Goal: Information Seeking & Learning: Learn about a topic

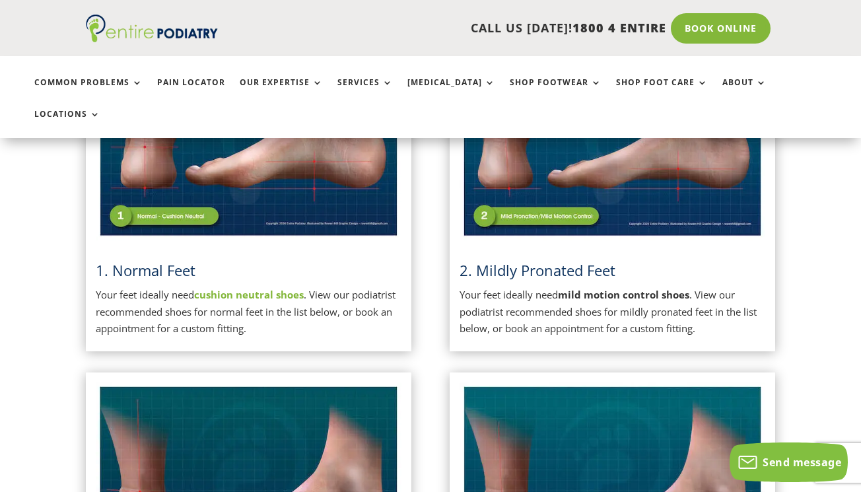
scroll to position [325, 0]
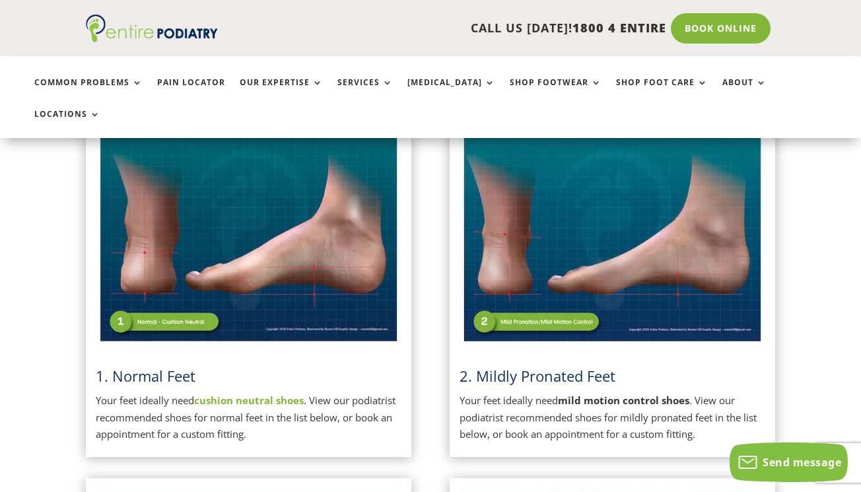
click at [522, 277] on img at bounding box center [612, 237] width 306 height 215
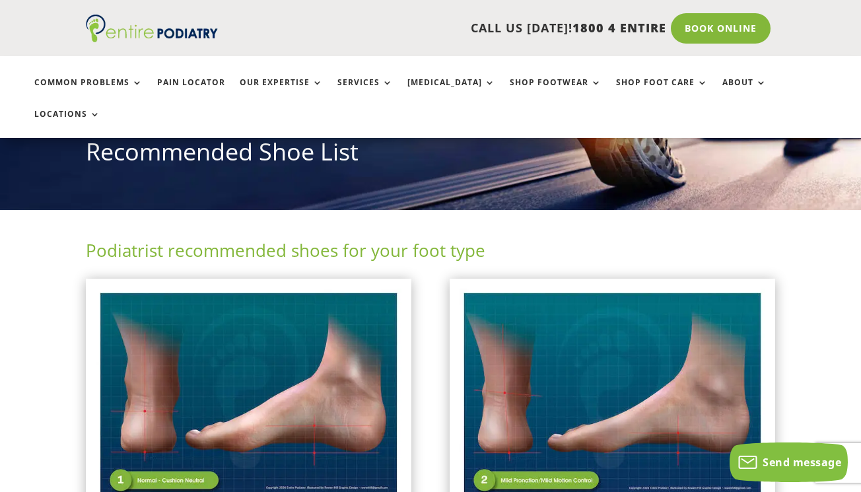
click at [583, 300] on img at bounding box center [612, 395] width 306 height 215
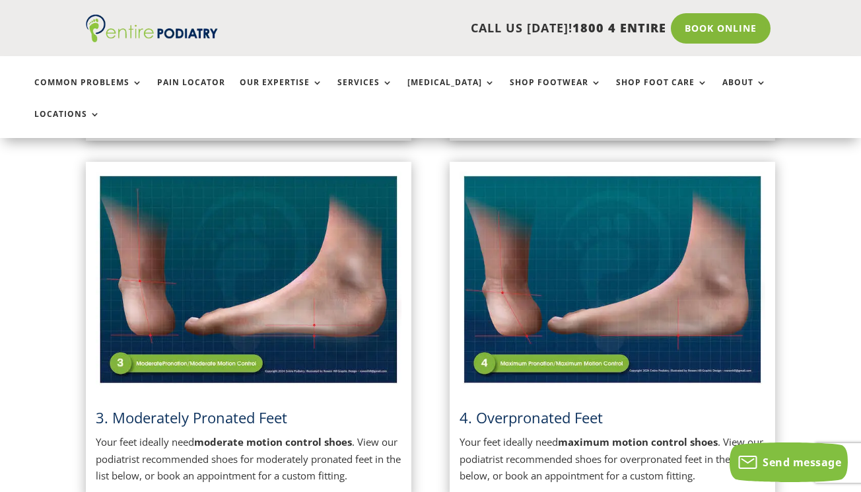
scroll to position [430, 0]
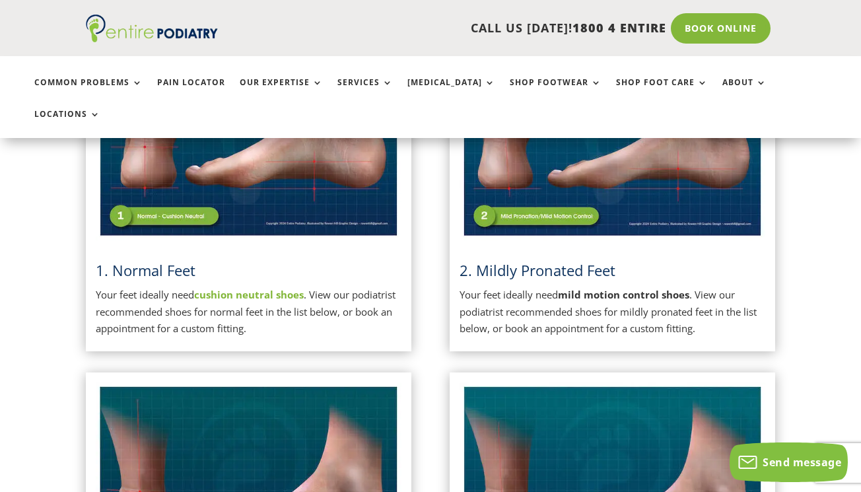
click at [534, 203] on img at bounding box center [612, 131] width 306 height 215
click at [621, 304] on p "Your feet ideally need mild motion control shoes . View our podiatrist recommen…" at bounding box center [612, 311] width 306 height 51
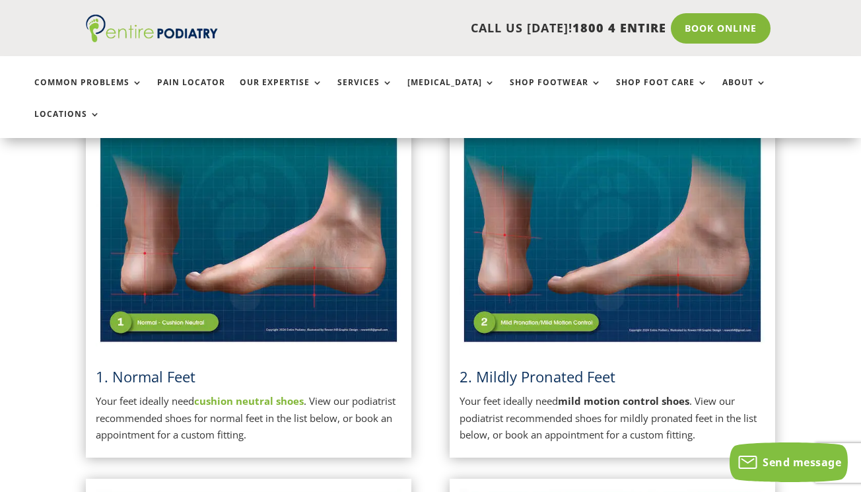
scroll to position [325, 0]
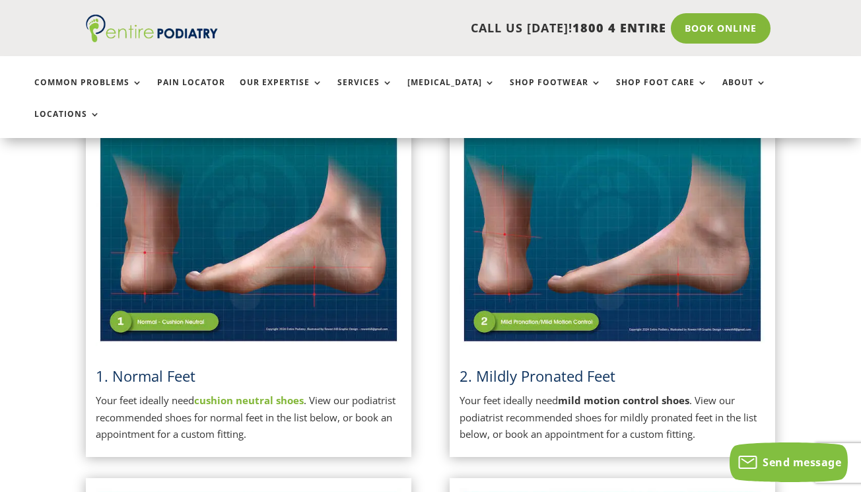
click at [621, 277] on img at bounding box center [612, 237] width 306 height 215
click at [253, 393] on strong "cushion neutral shoes" at bounding box center [249, 399] width 110 height 13
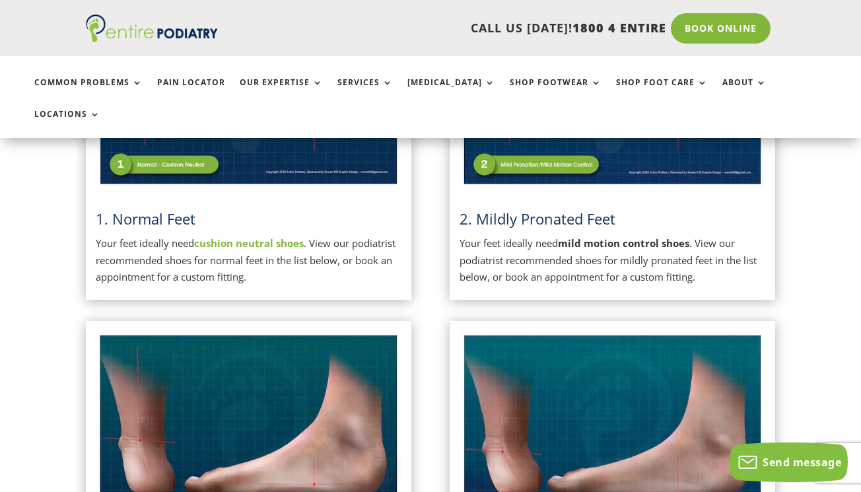
scroll to position [483, 0]
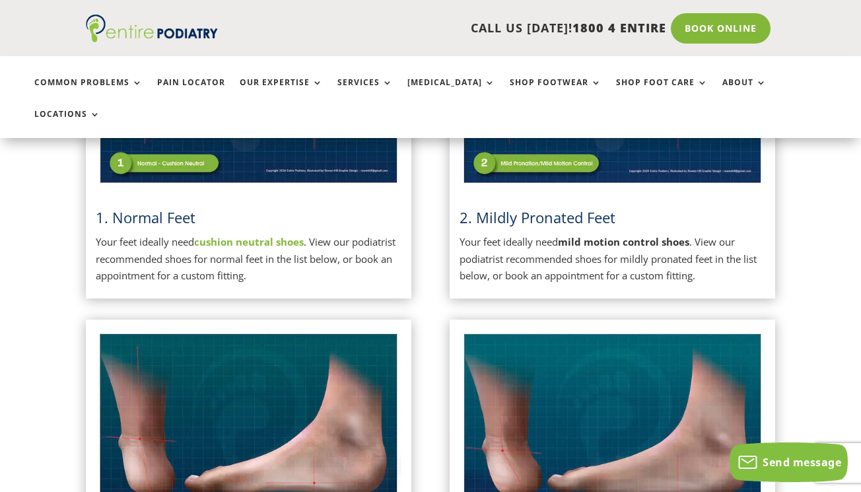
click at [570, 167] on div "2. Mildly Pronated Feet Your feet ideally need mild motion control shoes . View…" at bounding box center [612, 128] width 306 height 313
click at [520, 117] on img at bounding box center [612, 79] width 306 height 215
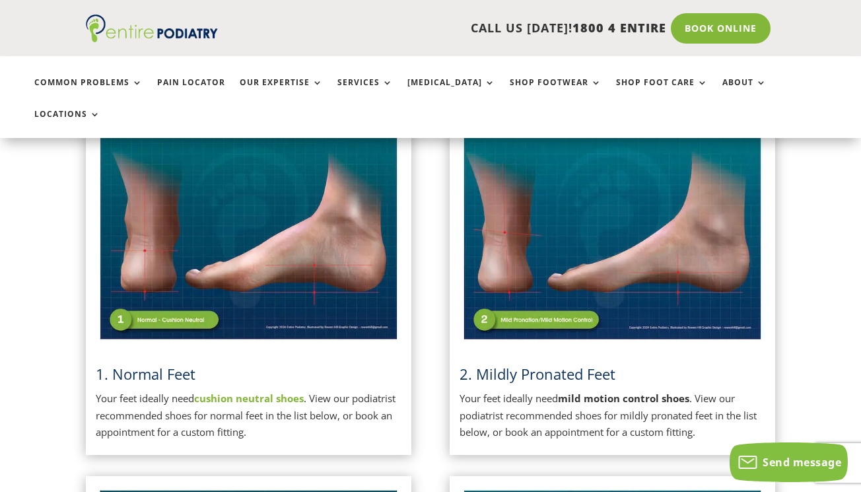
scroll to position [325, 0]
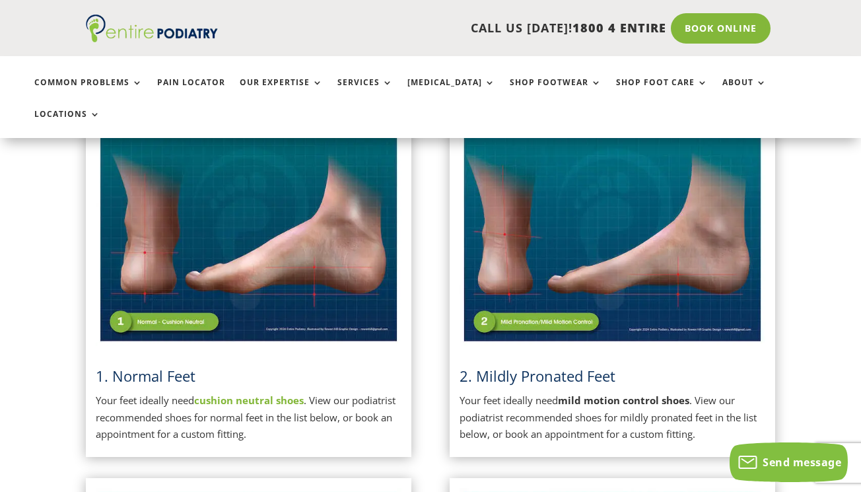
click at [638, 224] on img at bounding box center [612, 237] width 306 height 215
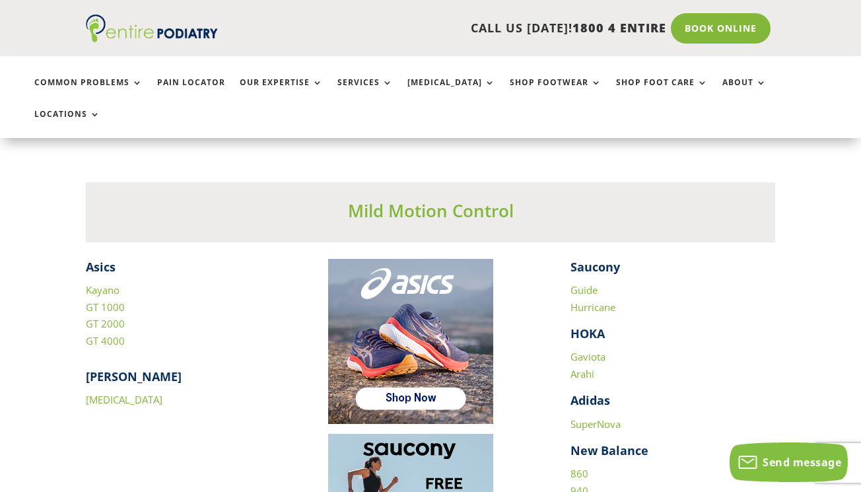
scroll to position [1690, 0]
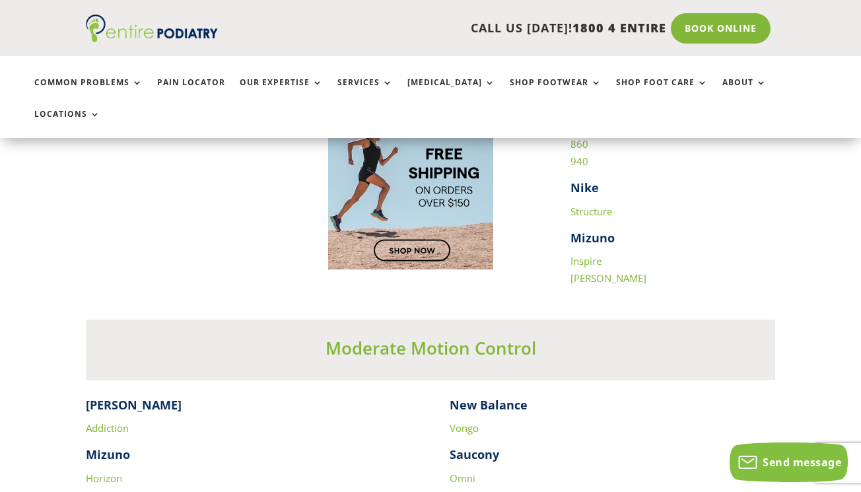
scroll to position [448, 0]
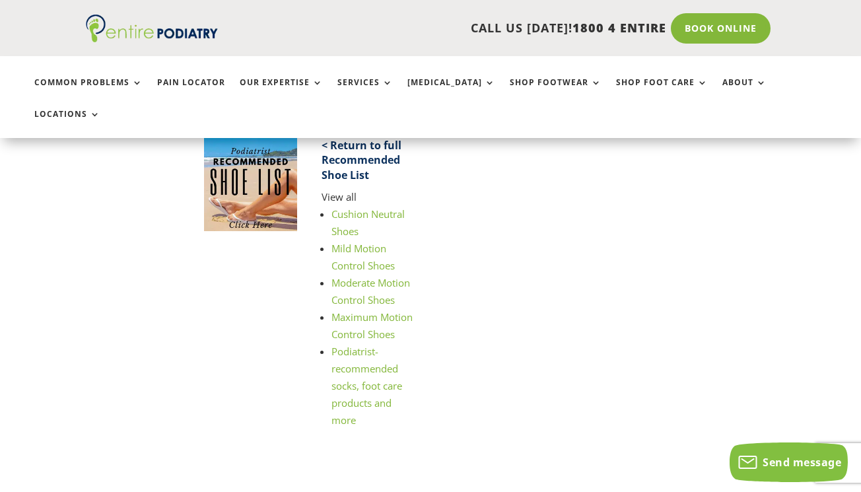
scroll to position [1848, 0]
